Goal: Transaction & Acquisition: Download file/media

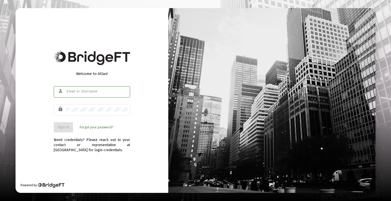
type input "admin@cannonadvisors.com"
click at [98, 157] on div "Welcome to Atlas! person admin@cannonadvisors.com lock Sign In Forgot your pass…" at bounding box center [92, 100] width 153 height 185
click at [60, 129] on span "Sign In" at bounding box center [63, 127] width 11 height 4
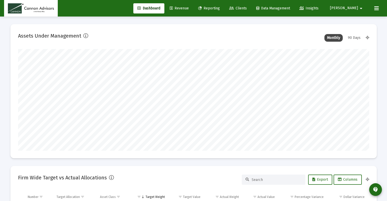
scroll to position [102, 189]
type input "2025-09-25"
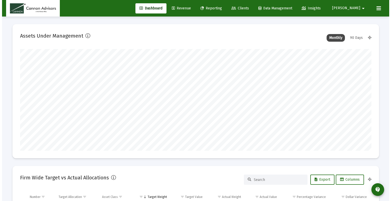
scroll to position [102, 164]
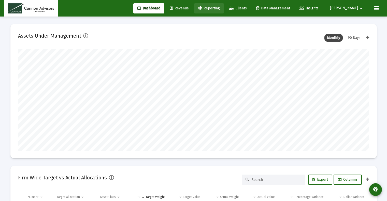
click at [224, 11] on link "Reporting" at bounding box center [209, 8] width 30 height 10
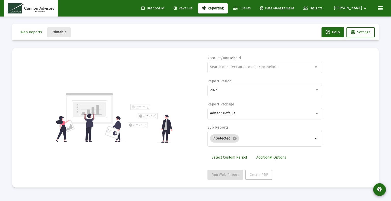
click at [57, 34] on span "Printable" at bounding box center [58, 32] width 15 height 4
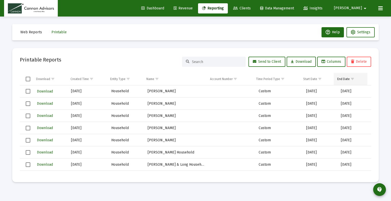
click at [353, 80] on span "Show filter options for column 'End Date'" at bounding box center [352, 79] width 4 height 4
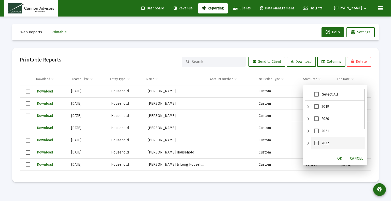
click at [316, 140] on div "2022" at bounding box center [338, 143] width 54 height 12
click at [317, 144] on span "2022" at bounding box center [316, 143] width 5 height 5
click at [338, 159] on span "OK" at bounding box center [339, 158] width 5 height 4
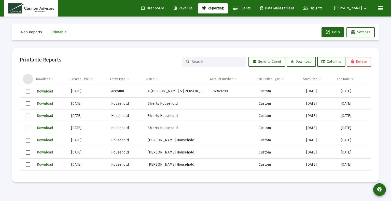
click at [29, 78] on span "Select all" at bounding box center [28, 79] width 5 height 5
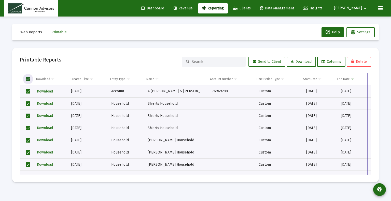
click at [368, 75] on div "Download Created Time Entity Type Name Account Number Time Period Type Start Da…" at bounding box center [195, 124] width 351 height 102
click at [303, 62] on span "Download" at bounding box center [301, 62] width 21 height 4
